Goal: Task Accomplishment & Management: Manage account settings

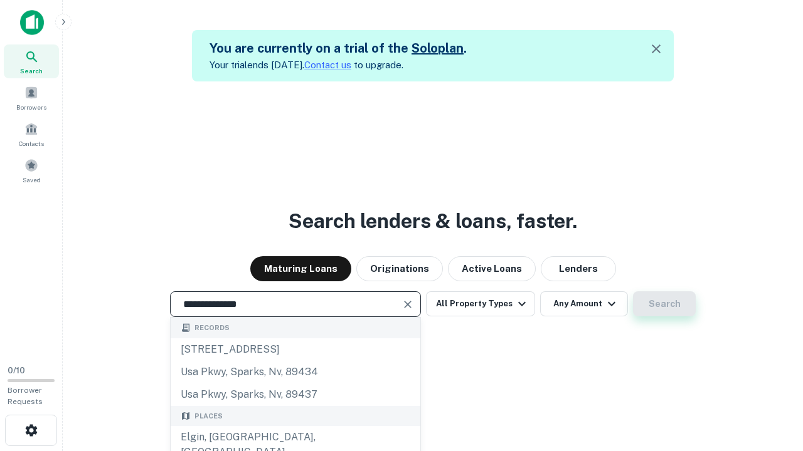
type input "**********"
click at [664, 304] on button "Search" at bounding box center [664, 304] width 63 height 25
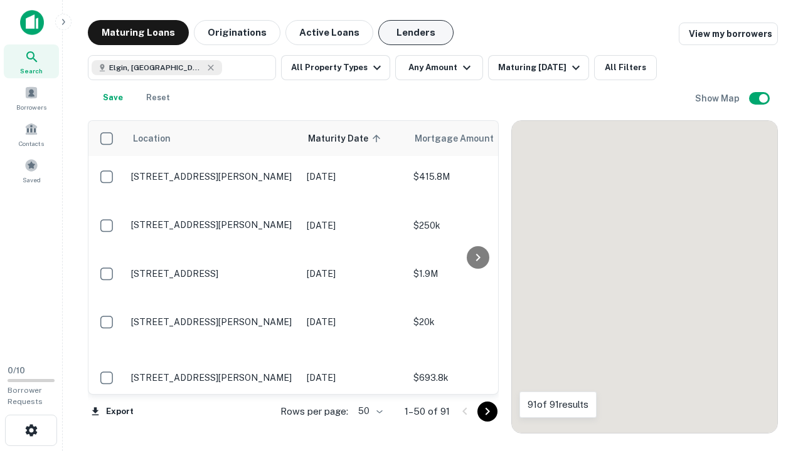
click at [416, 33] on button "Lenders" at bounding box center [415, 32] width 75 height 25
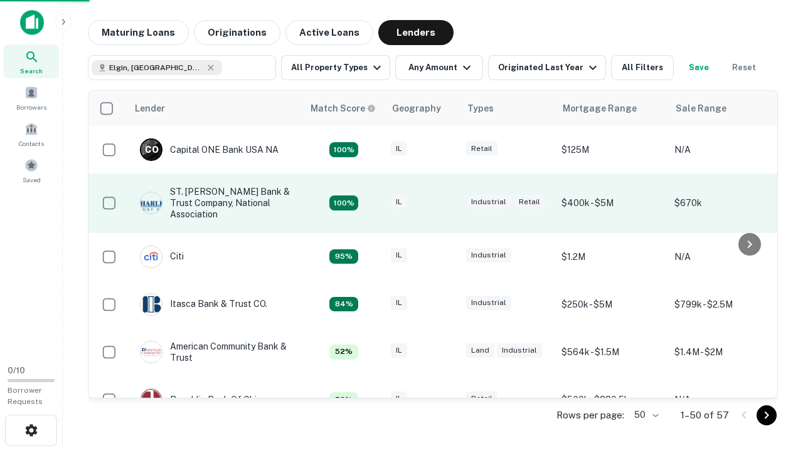
click at [445, 203] on div "IL" at bounding box center [422, 203] width 63 height 17
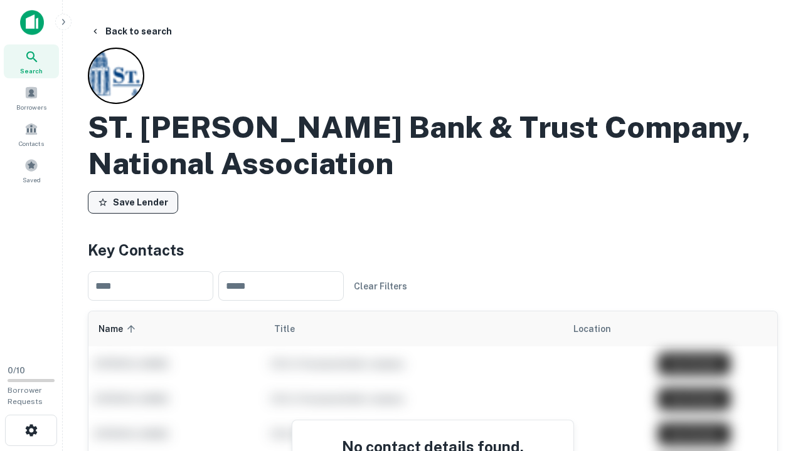
click at [133, 203] on button "Save Lender" at bounding box center [133, 202] width 90 height 23
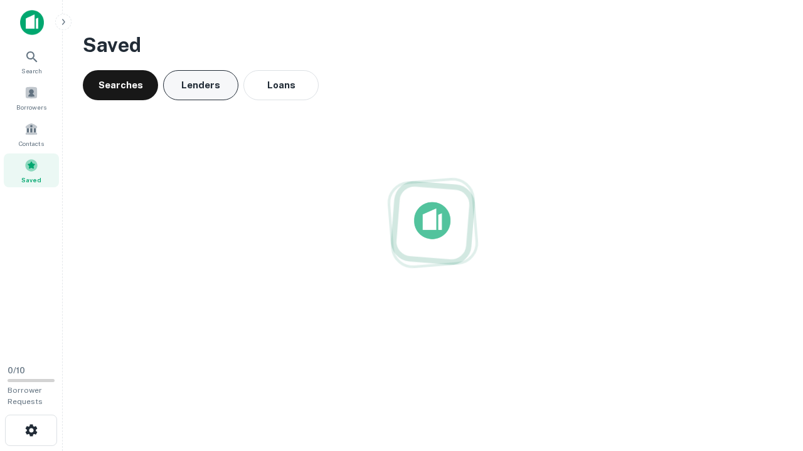
click at [201, 85] on button "Lenders" at bounding box center [200, 85] width 75 height 30
